Goal: Task Accomplishment & Management: Use online tool/utility

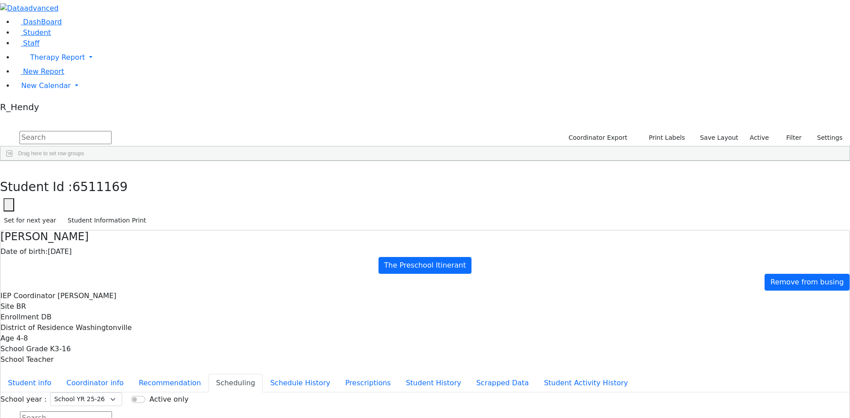
scroll to position [74, 0]
click at [34, 90] on span "New Calendar" at bounding box center [46, 85] width 50 height 8
click at [37, 109] on link "Calendar" at bounding box center [35, 103] width 32 height 11
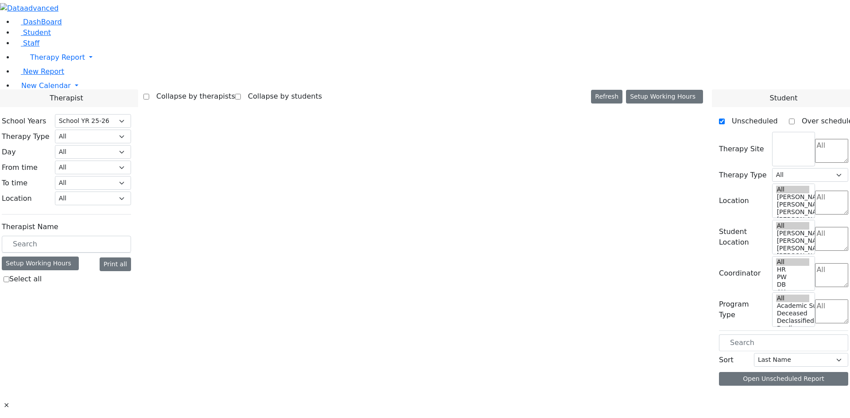
select select "212"
select select "2"
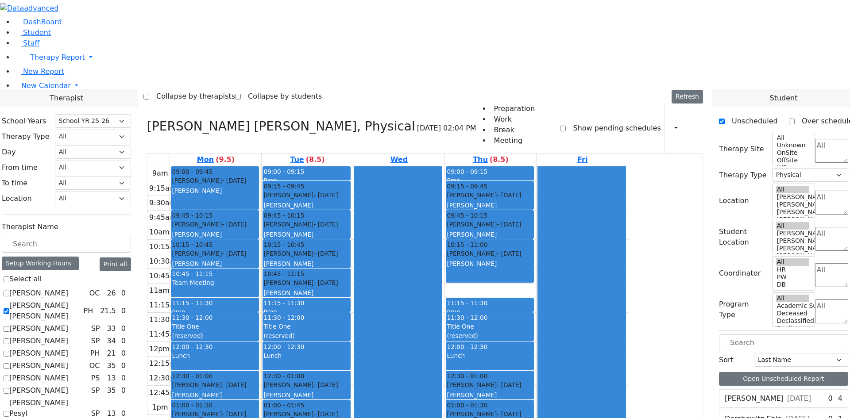
click at [80, 301] on label "[PERSON_NAME] [PERSON_NAME]" at bounding box center [44, 311] width 70 height 21
click at [9, 309] on input "[PERSON_NAME] [PERSON_NAME]" at bounding box center [7, 312] width 6 height 6
checkbox input "false"
select select
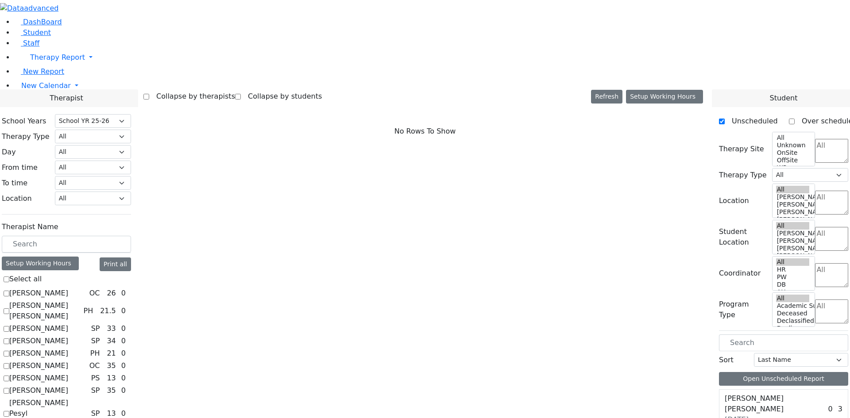
click at [68, 336] on label "[PERSON_NAME]" at bounding box center [38, 341] width 59 height 11
click at [9, 339] on input "[PERSON_NAME]" at bounding box center [7, 342] width 6 height 6
checkbox input "true"
select select "3"
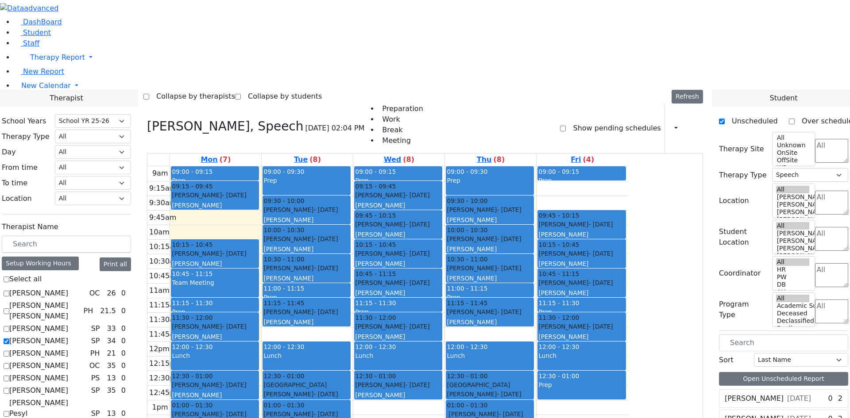
click at [68, 336] on label "[PERSON_NAME]" at bounding box center [38, 341] width 59 height 11
click at [9, 339] on input "[PERSON_NAME]" at bounding box center [7, 342] width 6 height 6
checkbox input "false"
select select
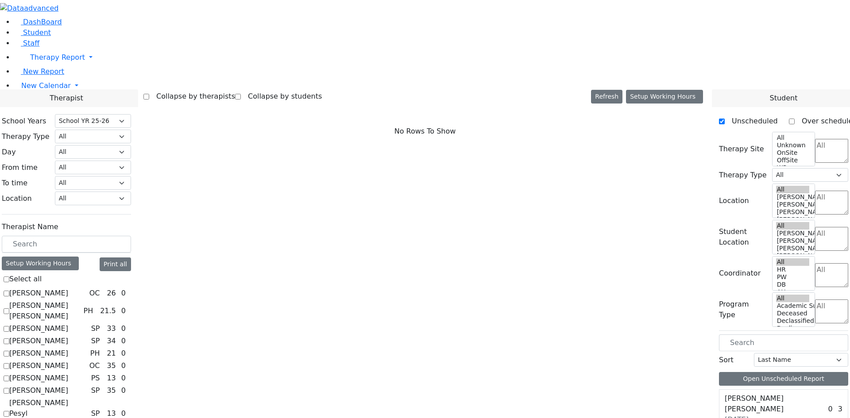
scroll to position [752, 0]
checkbox input "true"
select select "1"
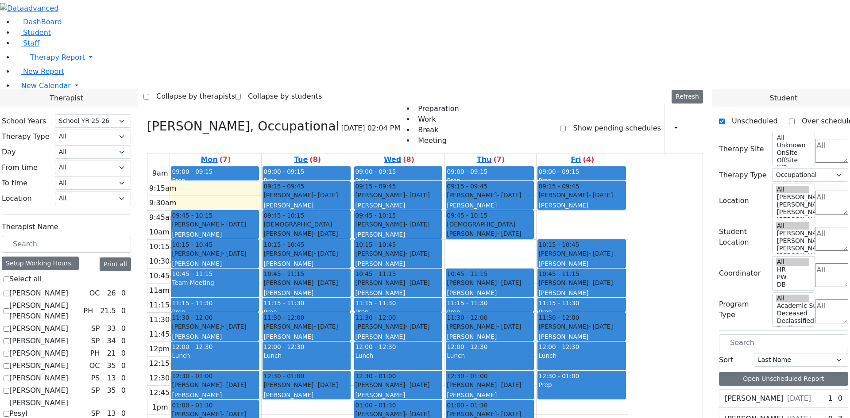
checkbox input "false"
select select
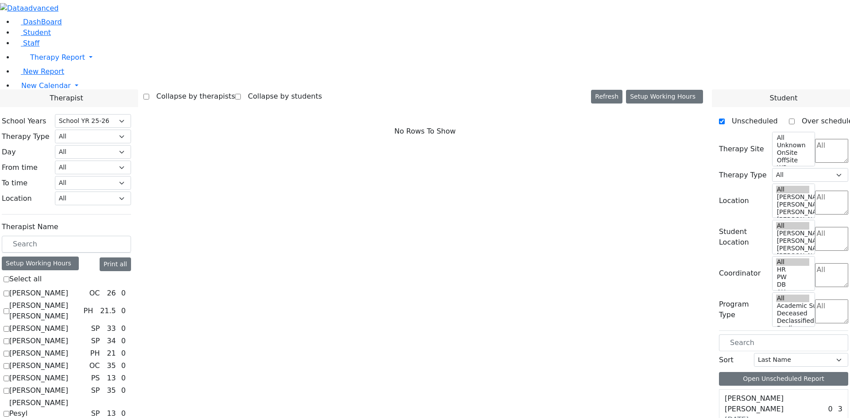
scroll to position [809, 0]
checkbox input "true"
select select "2"
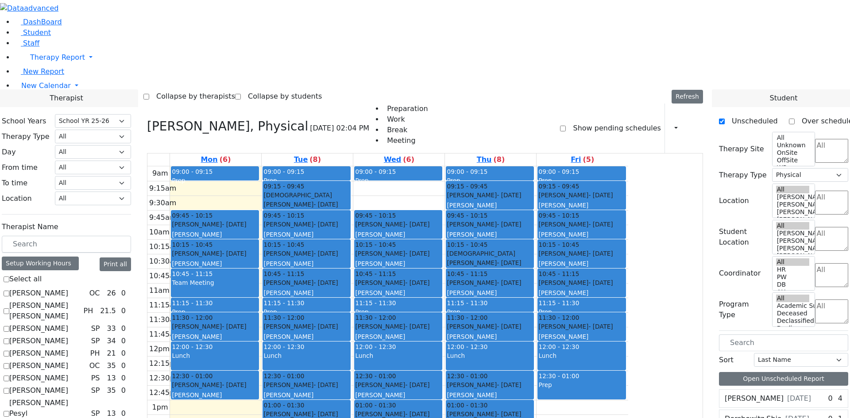
checkbox input "false"
select select
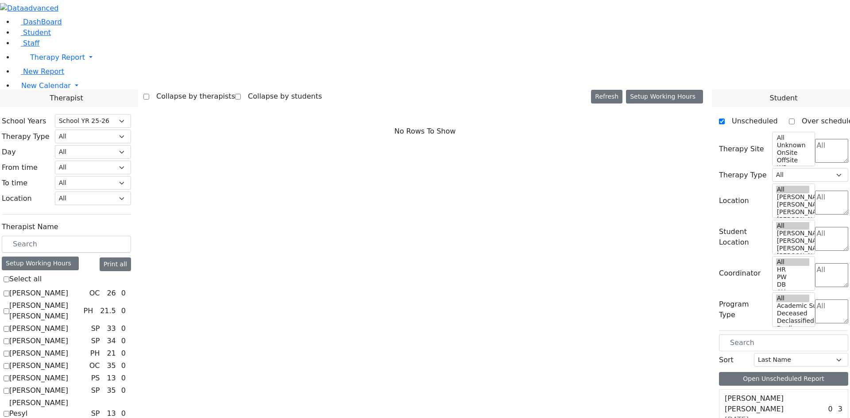
scroll to position [0, 0]
